Goal: Transaction & Acquisition: Purchase product/service

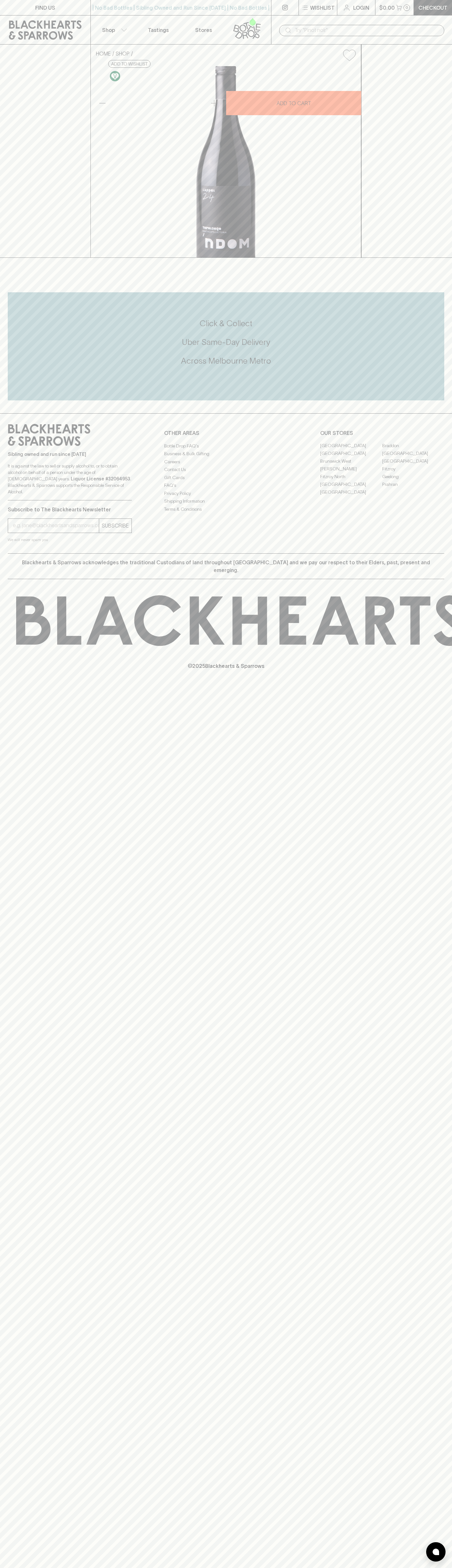
click at [444, 16] on div "​" at bounding box center [361, 30] width 181 height 29
click at [442, 119] on div "HOME SHOP L'[PERSON_NAME] Wines NDOM Teroldego 2024 $38.00 Add to wishlist 10% …" at bounding box center [226, 151] width 452 height 213
click at [323, 1567] on html "FIND US | No Bad Bottles | Sibling Owned and Run Since [DATE] | No Bad Bottles …" at bounding box center [226, 784] width 452 height 1568
click at [27, 1178] on div "FIND US | No Bad Bottles | Sibling Owned and Run Since [DATE] | No Bad Bottles …" at bounding box center [226, 784] width 452 height 1568
